Goal: Find specific page/section: Find specific page/section

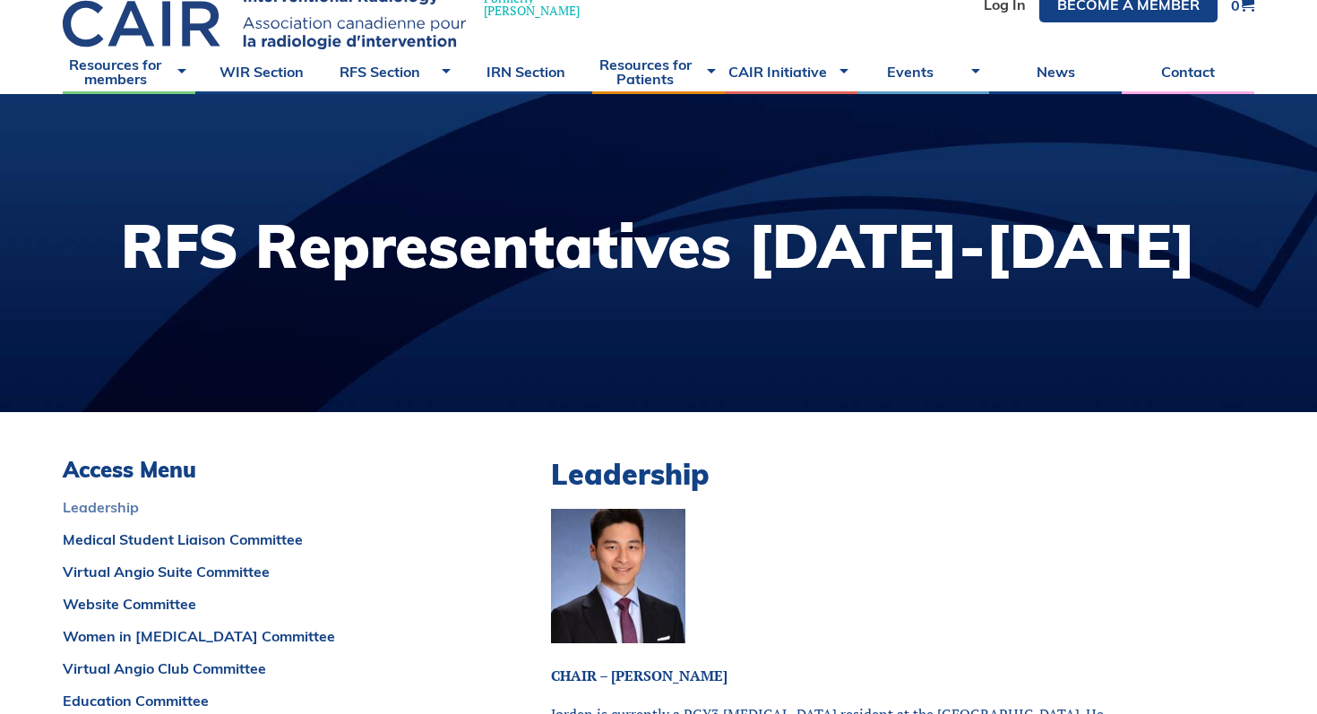
click at [144, 503] on link "Leadership" at bounding box center [262, 507] width 399 height 14
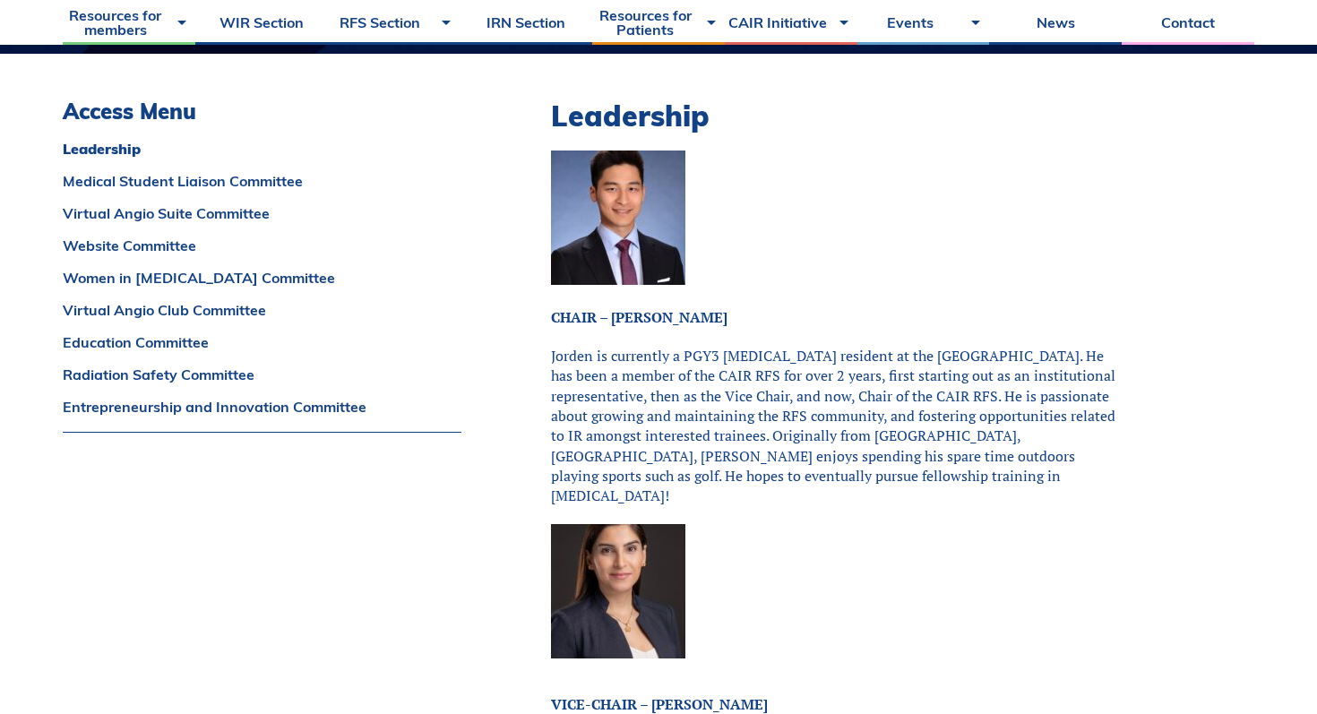
scroll to position [460, 0]
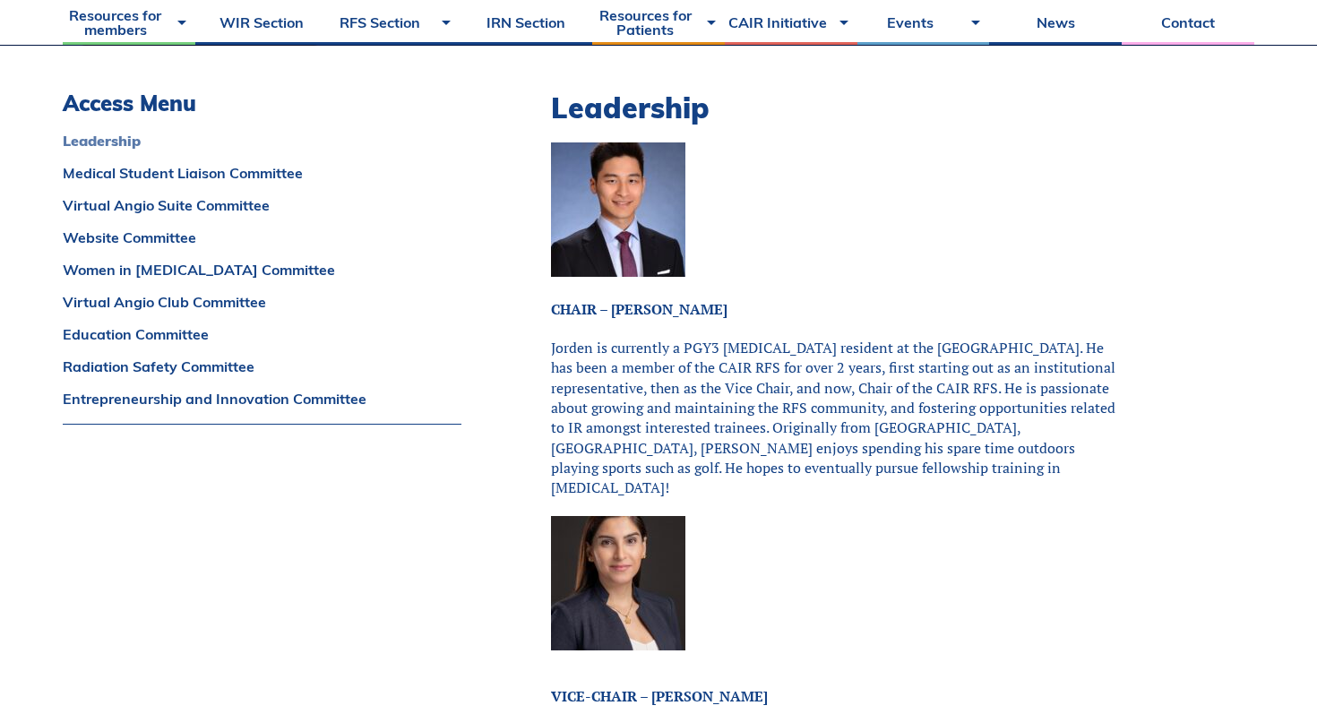
click at [102, 141] on link "Leadership" at bounding box center [262, 140] width 399 height 14
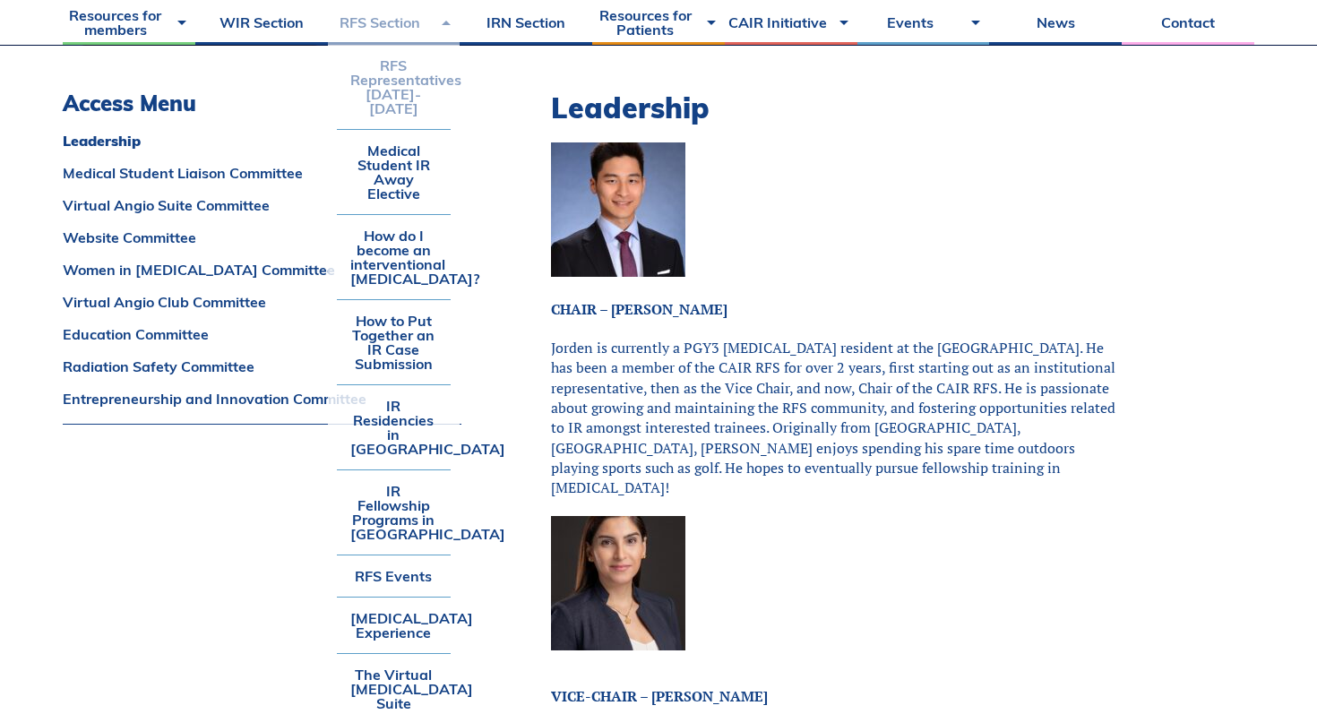
click at [383, 23] on link "RFS Section" at bounding box center [394, 22] width 133 height 45
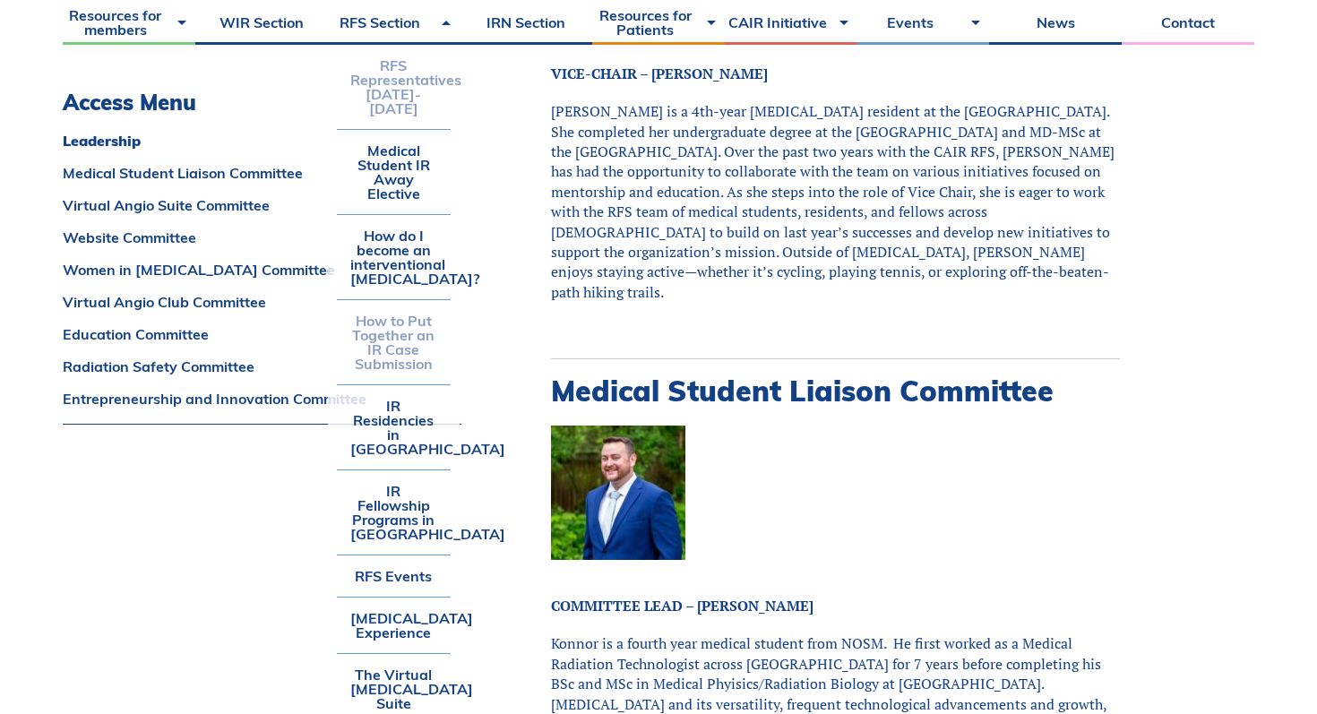
scroll to position [1063, 0]
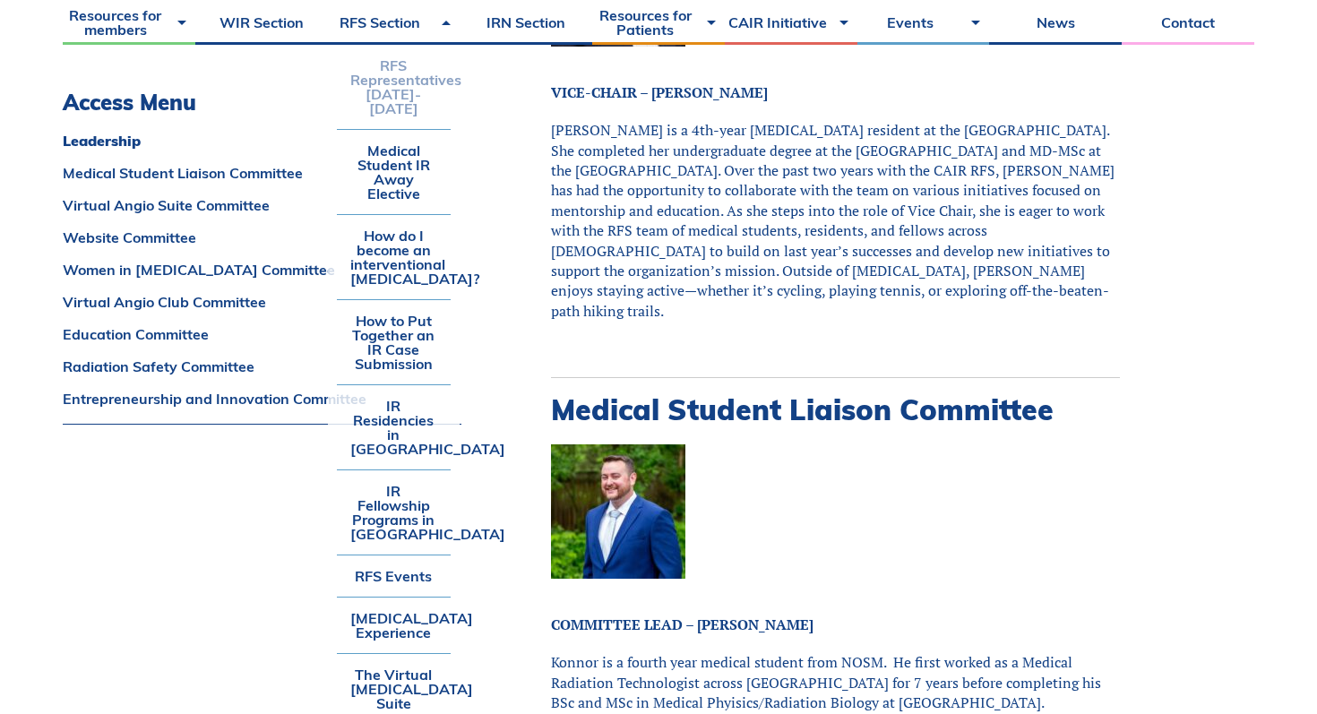
click at [383, 60] on li "RFS Representatives [DATE]-[DATE]" at bounding box center [394, 87] width 115 height 84
